Goal: Task Accomplishment & Management: Manage account settings

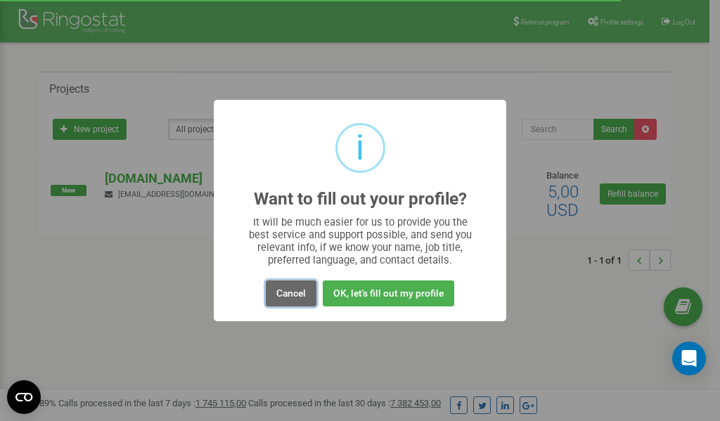
click at [285, 291] on button "Cancel" at bounding box center [291, 294] width 51 height 26
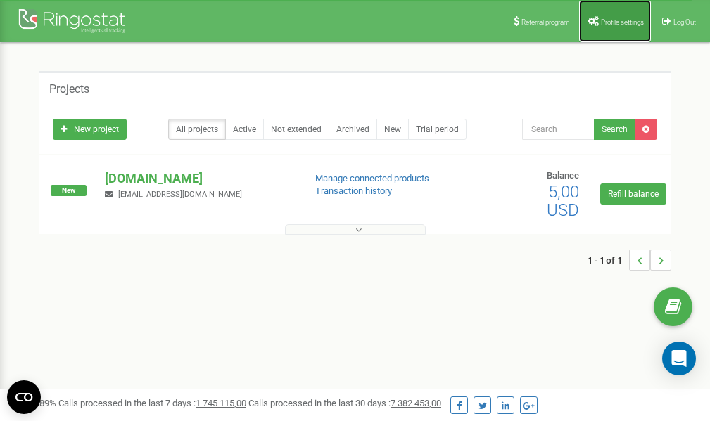
click at [609, 23] on span "Profile settings" at bounding box center [622, 22] width 43 height 8
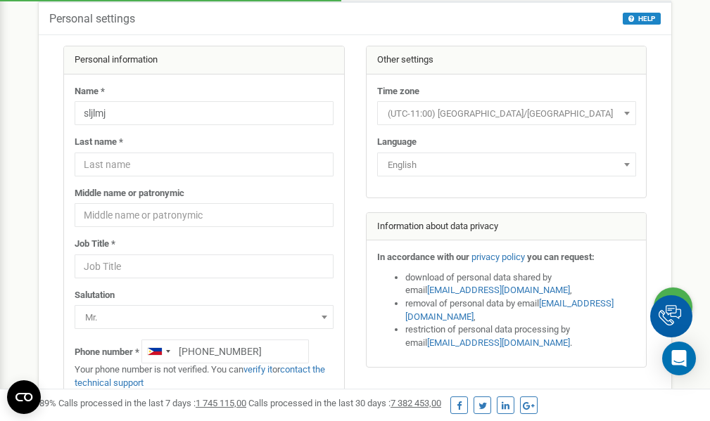
scroll to position [70, 0]
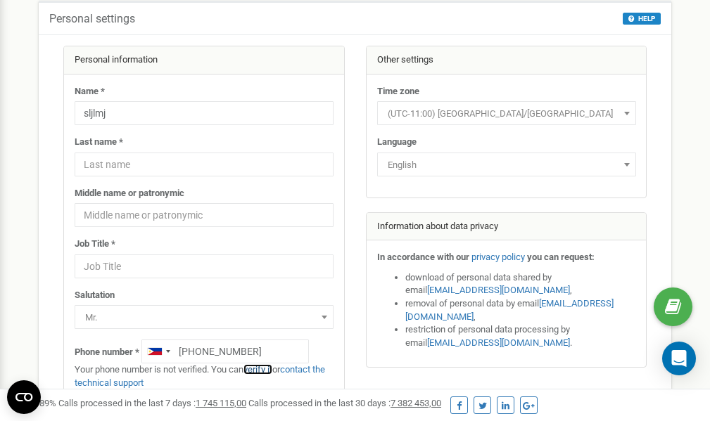
click at [264, 367] on link "verify it" at bounding box center [257, 369] width 29 height 11
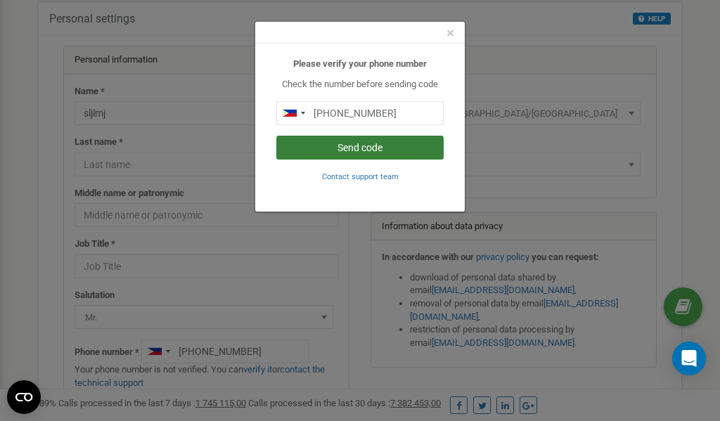
click at [383, 148] on button "Send code" at bounding box center [359, 148] width 167 height 24
